Goal: Information Seeking & Learning: Learn about a topic

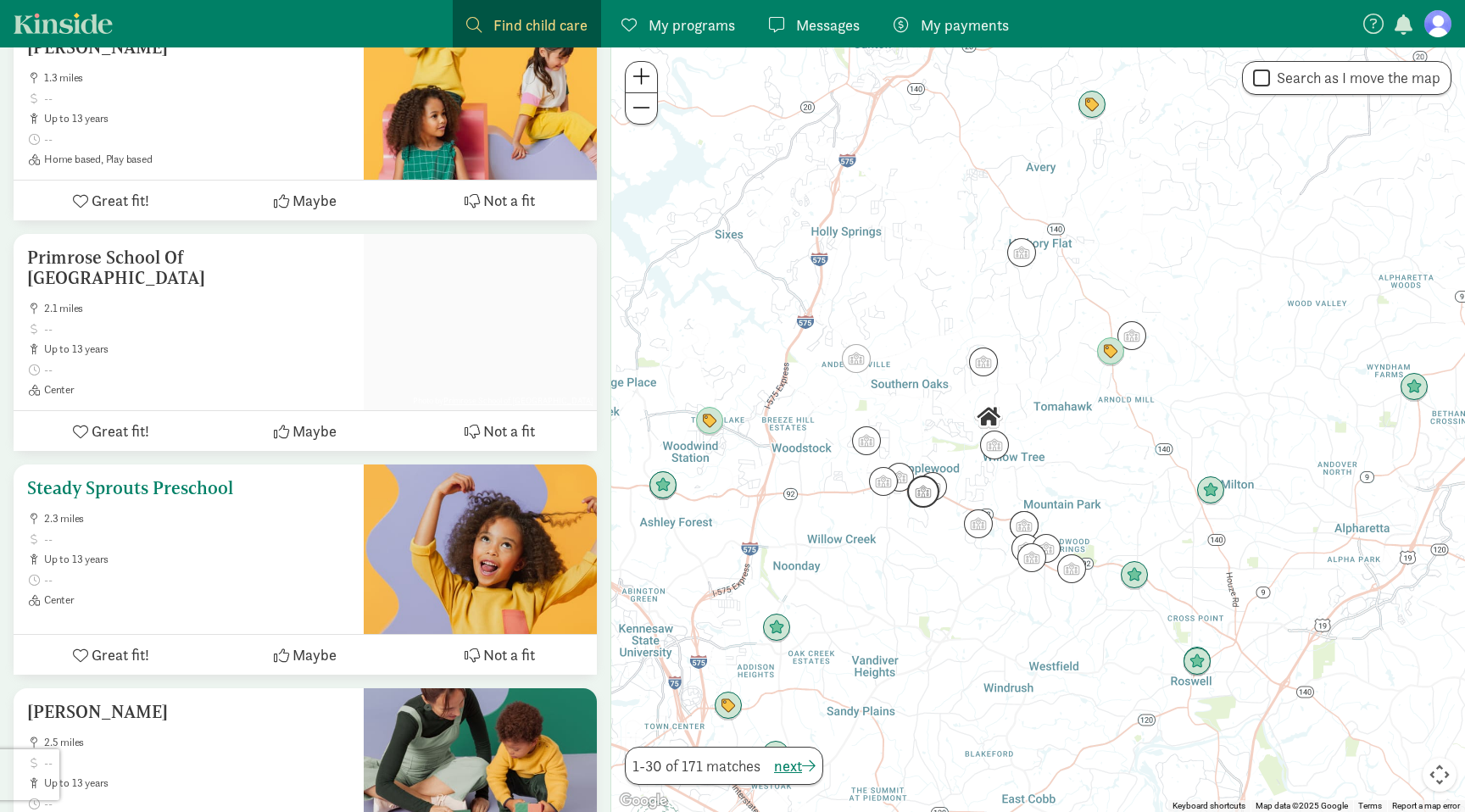
scroll to position [3658, 0]
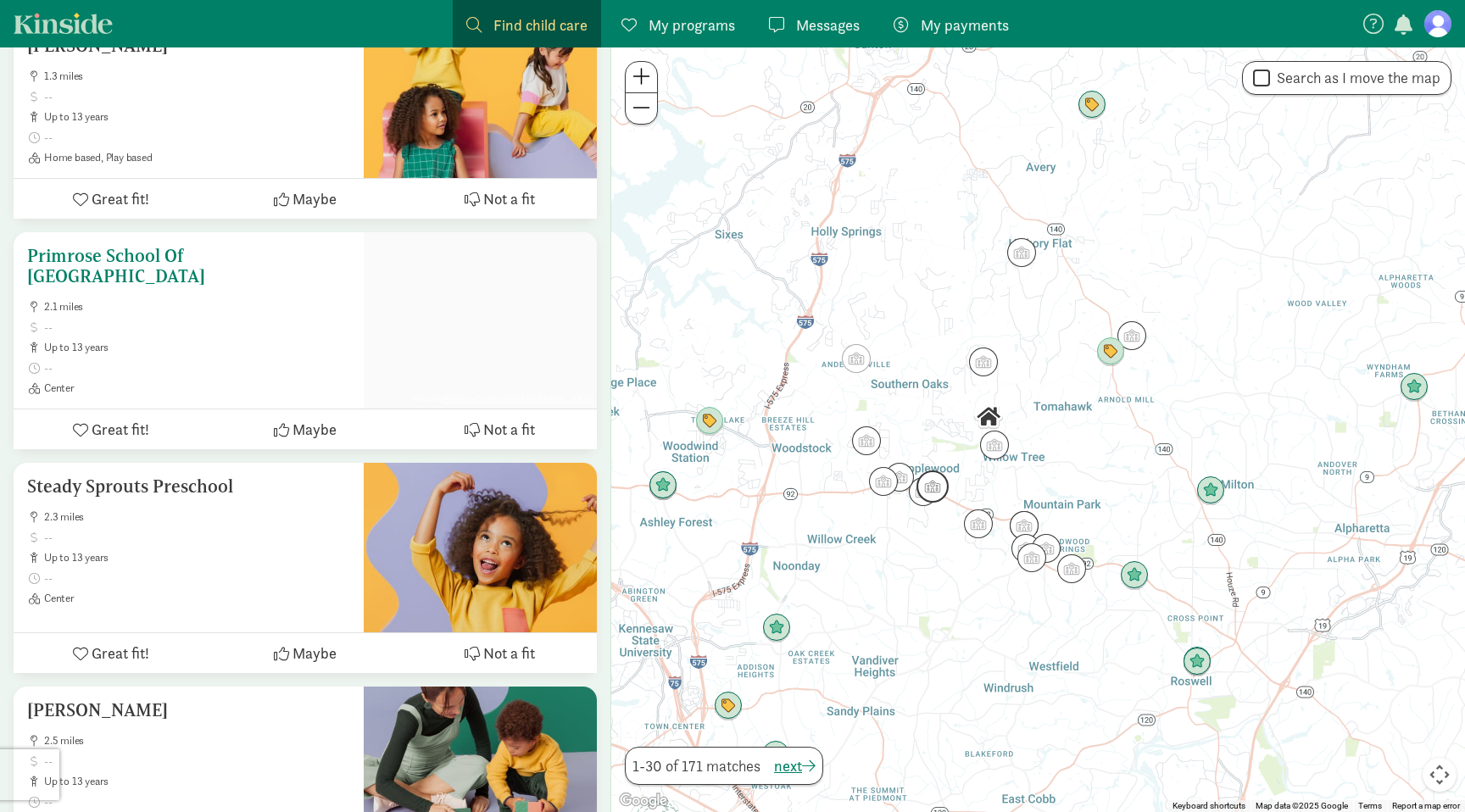
click at [244, 246] on h5 "Primrose School Of [GEOGRAPHIC_DATA]" at bounding box center [188, 266] width 323 height 41
